Goal: Information Seeking & Learning: Learn about a topic

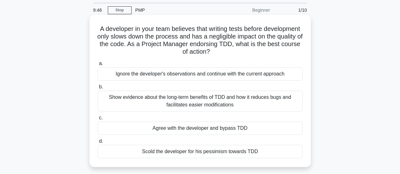
scroll to position [32, 0]
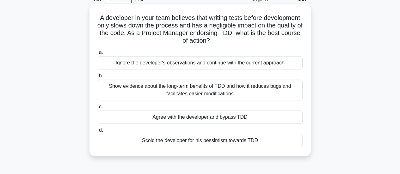
click at [117, 83] on div "Show evidence about the long-term benefits of TDD and how it reduces bugs and f…" at bounding box center [200, 90] width 205 height 21
click at [98, 78] on input "b. Show evidence about the long-term benefits of TDD and how it reduces bugs an…" at bounding box center [98, 76] width 0 height 4
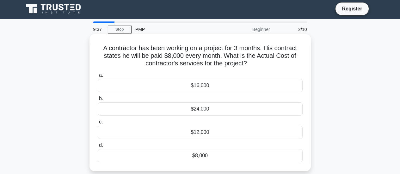
scroll to position [0, 0]
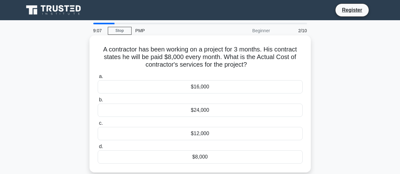
click at [228, 104] on div "$24,000" at bounding box center [200, 110] width 205 height 13
click at [98, 102] on input "b. $24,000" at bounding box center [98, 100] width 0 height 4
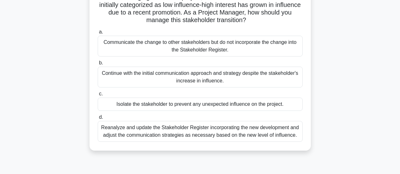
scroll to position [63, 0]
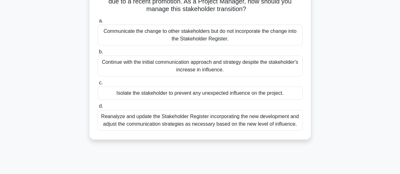
click at [238, 123] on div "Reanalyze and update the Stakeholder Register incorporating the new development…" at bounding box center [200, 120] width 205 height 21
click at [98, 108] on input "d. Reanalyze and update the Stakeholder Register incorporating the new developm…" at bounding box center [98, 106] width 0 height 4
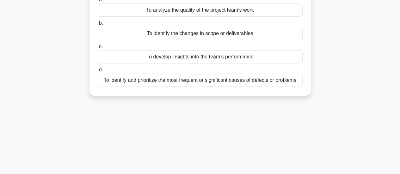
scroll to position [0, 0]
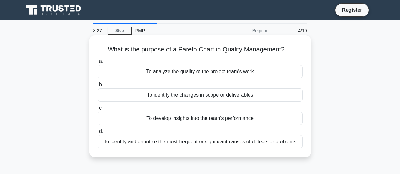
click at [248, 147] on div "To identify and prioritize the most frequent or significant causes of defects o…" at bounding box center [200, 141] width 205 height 13
click at [98, 134] on input "d. To identify and prioritize the most frequent or significant causes of defect…" at bounding box center [98, 132] width 0 height 4
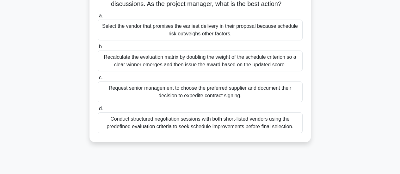
scroll to position [95, 0]
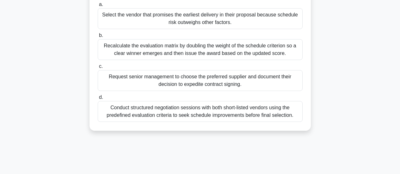
click at [237, 117] on div "Conduct structured negotiation sessions with both short-listed vendors using th…" at bounding box center [200, 111] width 205 height 21
click at [98, 100] on input "d. Conduct structured negotiation sessions with both short-listed vendors using…" at bounding box center [98, 97] width 0 height 4
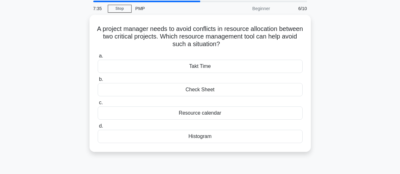
scroll to position [0, 0]
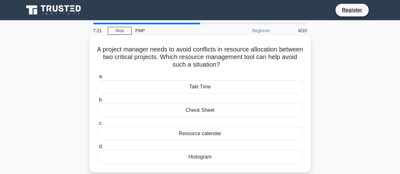
click at [212, 126] on label "c. Resource calendar" at bounding box center [200, 129] width 205 height 21
click at [98, 125] on input "c. Resource calendar" at bounding box center [98, 123] width 0 height 4
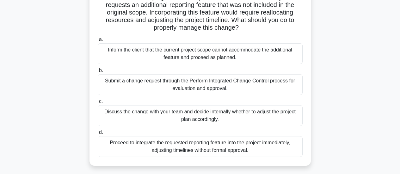
scroll to position [63, 0]
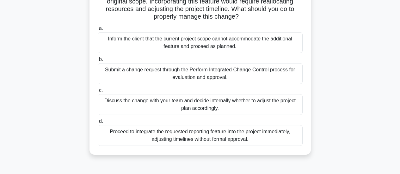
click at [225, 80] on div "Submit a change request through the Perform Integrated Change Control process f…" at bounding box center [200, 73] width 205 height 21
click at [98, 62] on input "b. Submit a change request through the Perform Integrated Change Control proces…" at bounding box center [98, 59] width 0 height 4
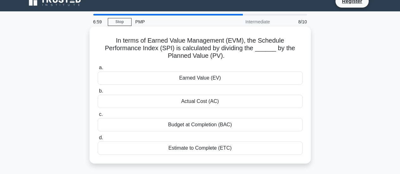
scroll to position [0, 0]
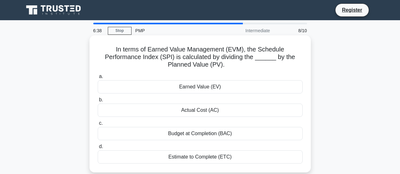
click at [226, 91] on div "Earned Value (EV)" at bounding box center [200, 86] width 205 height 13
click at [98, 79] on input "a. Earned Value (EV)" at bounding box center [98, 77] width 0 height 4
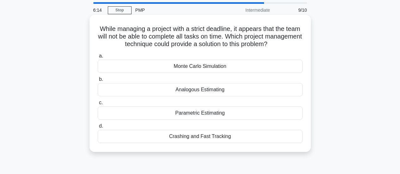
scroll to position [32, 0]
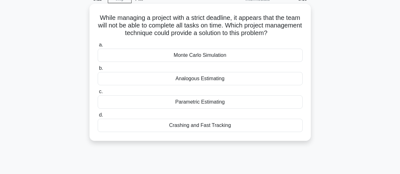
click at [223, 124] on div "Crashing and Fast Tracking" at bounding box center [200, 125] width 205 height 13
click at [98, 117] on input "d. Crashing and Fast Tracking" at bounding box center [98, 115] width 0 height 4
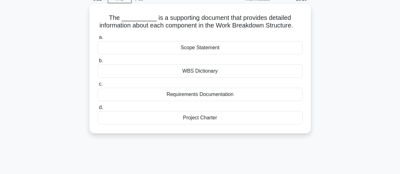
click at [245, 54] on div "Scope Statement" at bounding box center [200, 47] width 205 height 13
click at [98, 39] on input "a. Scope Statement" at bounding box center [98, 37] width 0 height 4
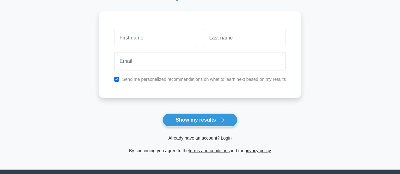
scroll to position [95, 0]
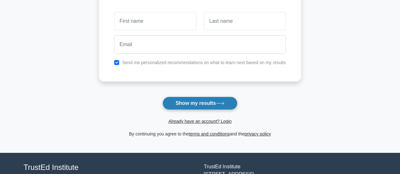
click at [187, 101] on button "Show my results" at bounding box center [199, 103] width 75 height 13
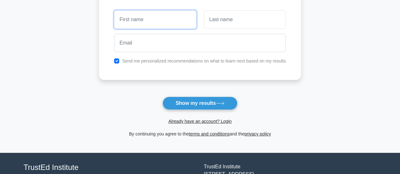
click at [142, 18] on input "text" at bounding box center [155, 19] width 82 height 18
type input "[DEMOGRAPHIC_DATA]"
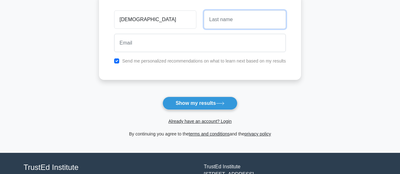
click at [226, 21] on input "text" at bounding box center [245, 19] width 82 height 18
type input "Ali"
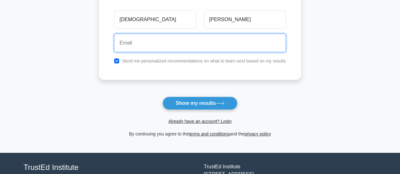
click at [155, 45] on input "email" at bounding box center [200, 43] width 172 height 18
paste input "fepomi8004@futebr.com"
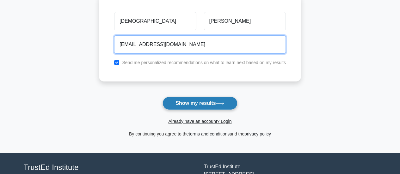
type input "fepomi8004@futebr.com"
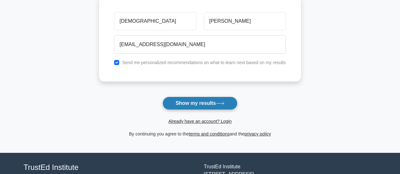
click at [190, 100] on button "Show my results" at bounding box center [199, 103] width 75 height 13
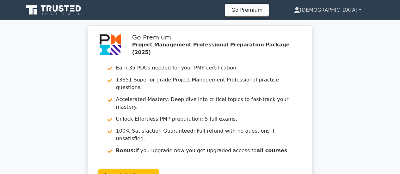
click at [335, 9] on link "[DEMOGRAPHIC_DATA]" at bounding box center [327, 10] width 98 height 13
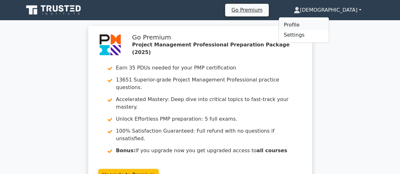
click at [317, 23] on link "Profile" at bounding box center [304, 25] width 50 height 10
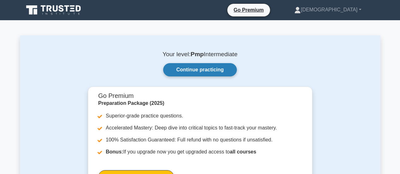
scroll to position [32, 0]
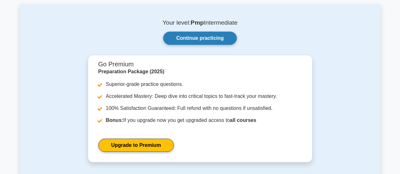
click at [210, 42] on link "Continue practicing" at bounding box center [199, 38] width 73 height 13
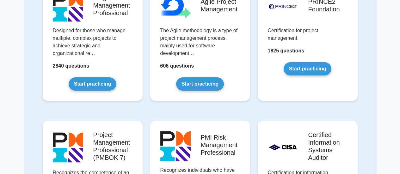
scroll to position [379, 0]
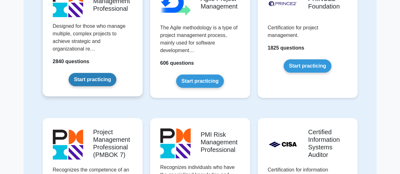
click at [97, 82] on link "Start practicing" at bounding box center [93, 79] width 48 height 13
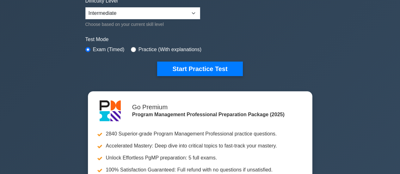
scroll to position [126, 0]
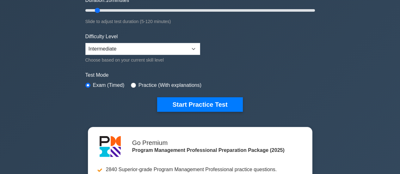
click at [148, 85] on label "Practice (With explanations)" at bounding box center [169, 85] width 63 height 8
click at [133, 83] on input "radio" at bounding box center [133, 85] width 5 height 5
radio input "true"
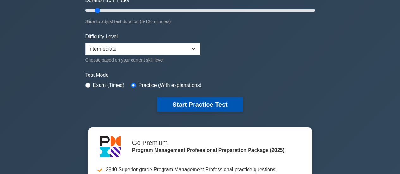
click at [186, 103] on button "Start Practice Test" at bounding box center [199, 104] width 85 height 15
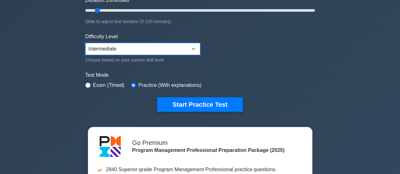
click at [95, 49] on select "Beginner Intermediate Expert" at bounding box center [142, 49] width 115 height 12
select select "expert"
click at [85, 43] on select "Beginner Intermediate Expert" at bounding box center [142, 49] width 115 height 12
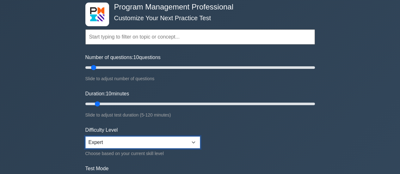
scroll to position [0, 0]
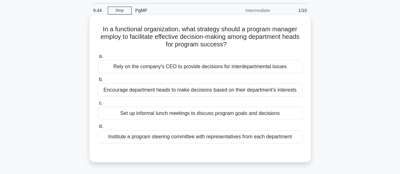
scroll to position [32, 0]
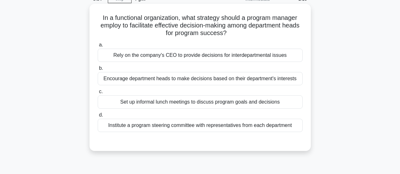
click at [231, 80] on div "Encourage department heads to make decisions based on their department's intere…" at bounding box center [200, 78] width 205 height 13
click at [98, 70] on input "b. Encourage department heads to make decisions based on their department's int…" at bounding box center [98, 68] width 0 height 4
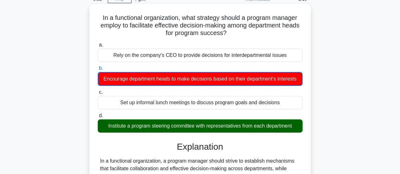
click at [228, 126] on div "Institute a program steering committee with representatives from each department" at bounding box center [200, 125] width 205 height 13
click at [98, 118] on input "d. Institute a program steering committee with representatives from each depart…" at bounding box center [98, 116] width 0 height 4
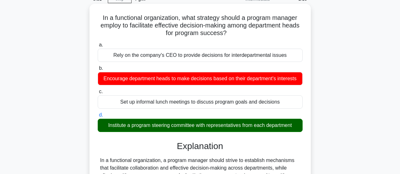
click at [228, 127] on div "Institute a program steering committee with representatives from each department" at bounding box center [200, 125] width 205 height 13
click at [98, 117] on input "d. Institute a program steering committee with representatives from each depart…" at bounding box center [98, 115] width 0 height 4
click at [228, 127] on div "Institute a program steering committee with representatives from each department" at bounding box center [200, 125] width 205 height 13
click at [98, 117] on input "d. Institute a program steering committee with representatives from each depart…" at bounding box center [98, 115] width 0 height 4
click at [228, 127] on div "Institute a program steering committee with representatives from each department" at bounding box center [200, 125] width 205 height 13
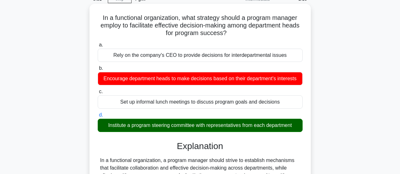
click at [98, 117] on input "d. Institute a program steering committee with representatives from each depart…" at bounding box center [98, 115] width 0 height 4
click at [228, 127] on div "Institute a program steering committee with representatives from each department" at bounding box center [200, 125] width 205 height 13
click at [98, 117] on input "d. Institute a program steering committee with representatives from each depart…" at bounding box center [98, 115] width 0 height 4
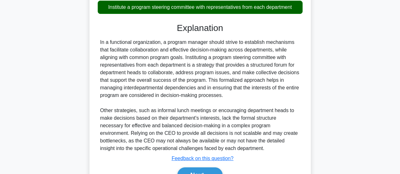
scroll to position [158, 0]
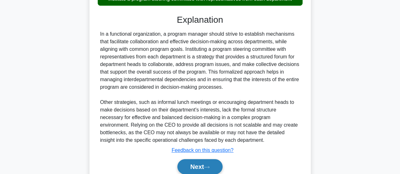
click at [211, 166] on button "Next" at bounding box center [199, 166] width 45 height 15
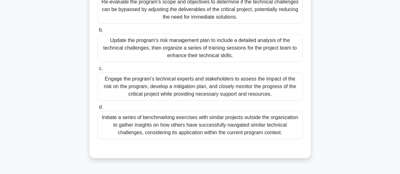
scroll to position [126, 0]
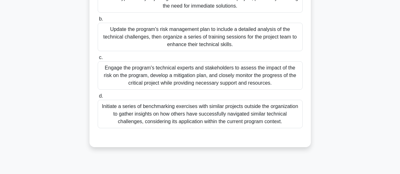
click at [232, 81] on div "Engage the program's technical experts and stakeholders to assess the impact of…" at bounding box center [200, 75] width 205 height 28
click at [98, 60] on input "c. Engage the program's technical experts and stakeholders to assess the impact…" at bounding box center [98, 58] width 0 height 4
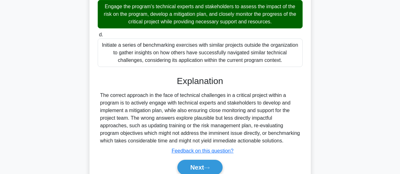
scroll to position [216, 0]
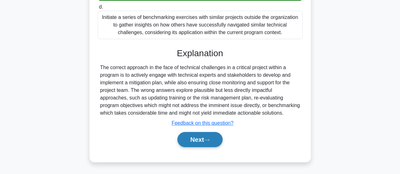
click at [209, 138] on button "Next" at bounding box center [199, 139] width 45 height 15
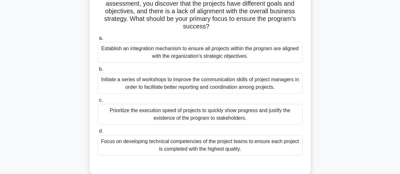
scroll to position [72, 0]
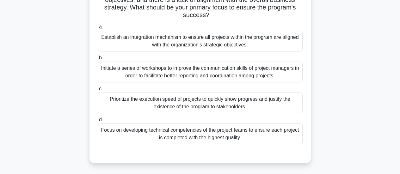
click at [160, 41] on div "Establish an integration mechanism to ensure all projects within the program ar…" at bounding box center [200, 41] width 205 height 21
click at [98, 29] on input "a. Establish an integration mechanism to ensure all projects within the program…" at bounding box center [98, 27] width 0 height 4
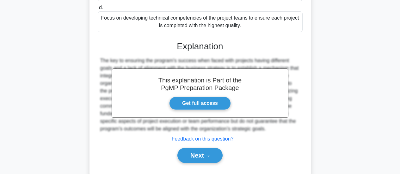
scroll to position [201, 0]
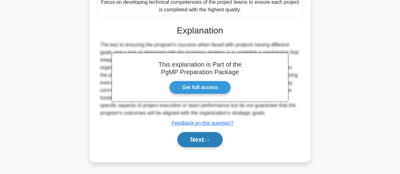
click at [207, 137] on button "Next" at bounding box center [199, 139] width 45 height 15
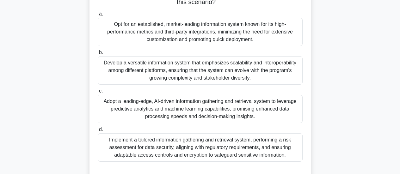
scroll to position [104, 0]
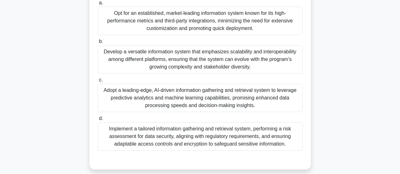
click at [203, 22] on div "Opt for an established, market-leading information system known for its high-pe…" at bounding box center [200, 21] width 205 height 28
click at [98, 5] on input "a. Opt for an established, market-leading information system known for its high…" at bounding box center [98, 3] width 0 height 4
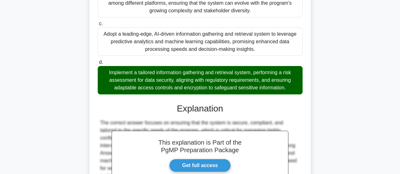
scroll to position [167, 0]
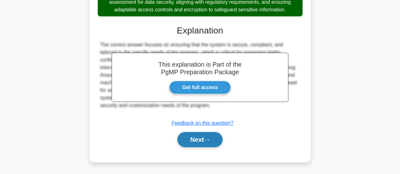
click at [209, 140] on icon at bounding box center [207, 139] width 6 height 3
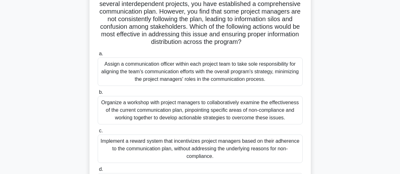
scroll to position [9, 0]
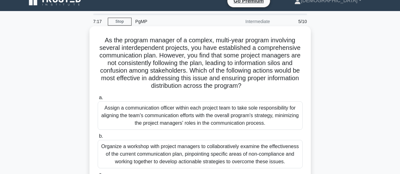
click at [149, 112] on div "Assign a communication officer within each project team to take sole responsibi…" at bounding box center [200, 115] width 205 height 28
click at [98, 100] on input "a. Assign a communication officer within each project team to take sole respons…" at bounding box center [98, 98] width 0 height 4
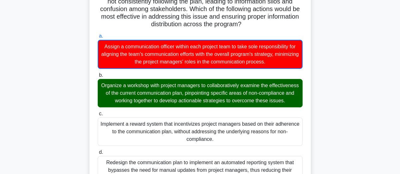
scroll to position [0, 0]
